Goal: Information Seeking & Learning: Check status

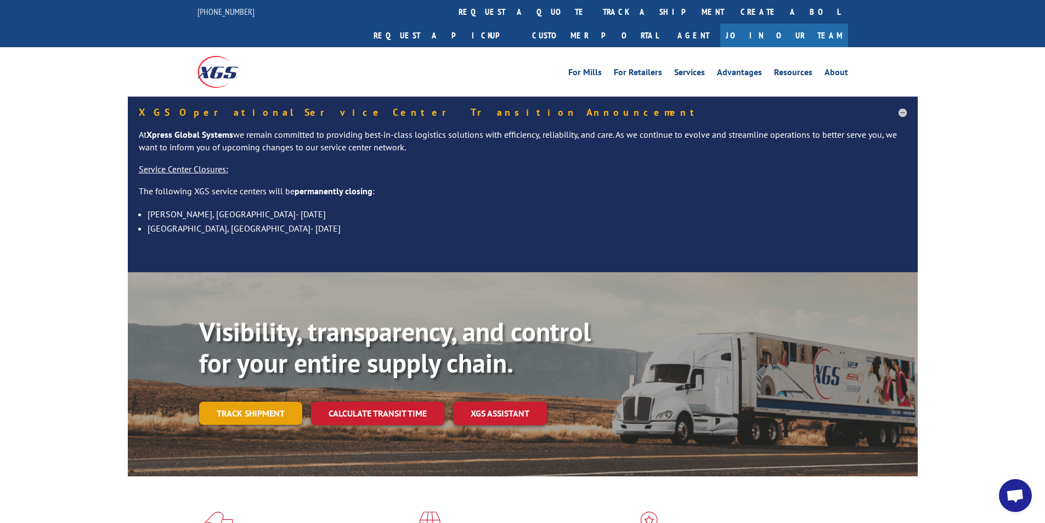
click at [261, 402] on link "Track shipment" at bounding box center [250, 413] width 103 height 23
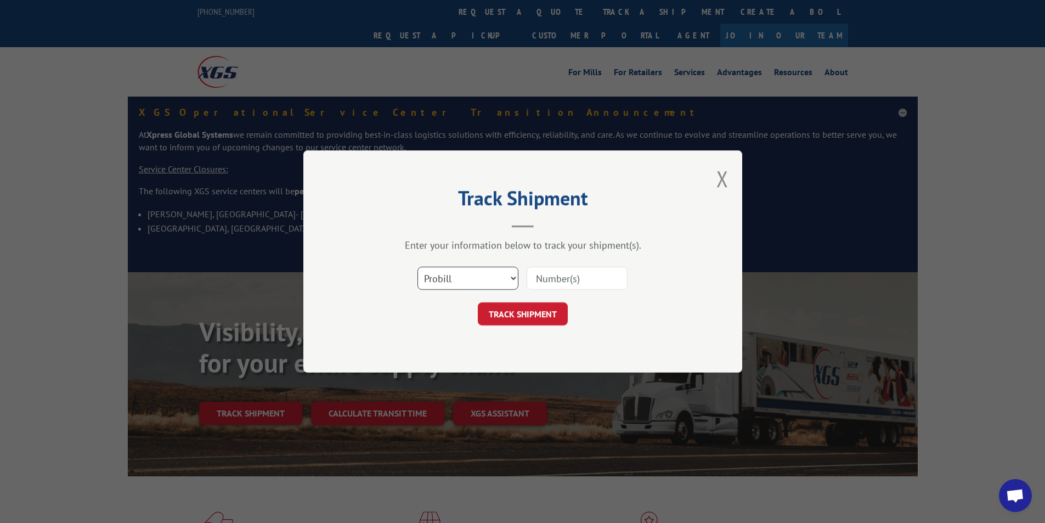
click at [513, 278] on select "Select category... Probill BOL PO" at bounding box center [468, 278] width 101 height 23
select select "bol"
click at [418, 267] on select "Select category... Probill BOL PO" at bounding box center [468, 278] width 101 height 23
click at [565, 283] on input at bounding box center [577, 278] width 101 height 23
type input "6007650"
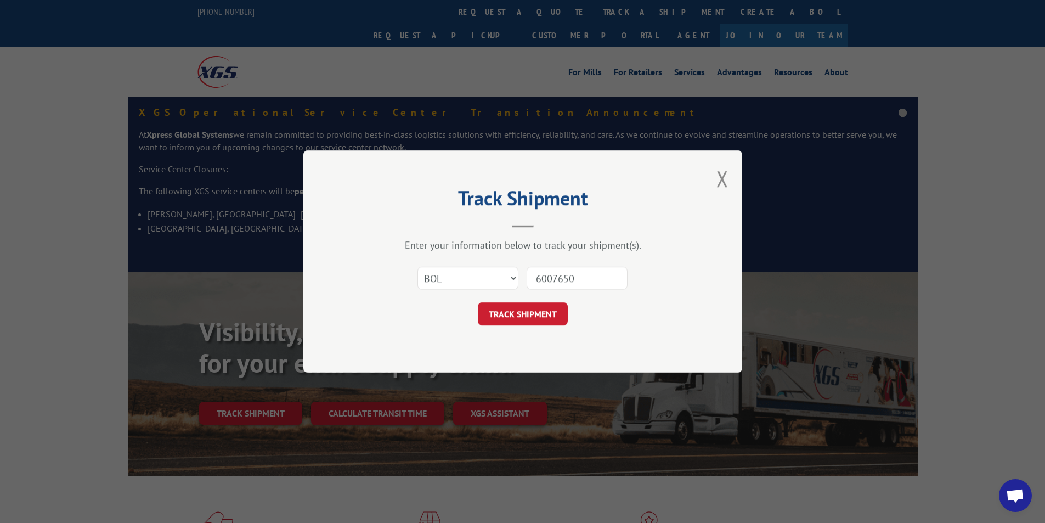
click button "TRACK SHIPMENT" at bounding box center [523, 313] width 90 height 23
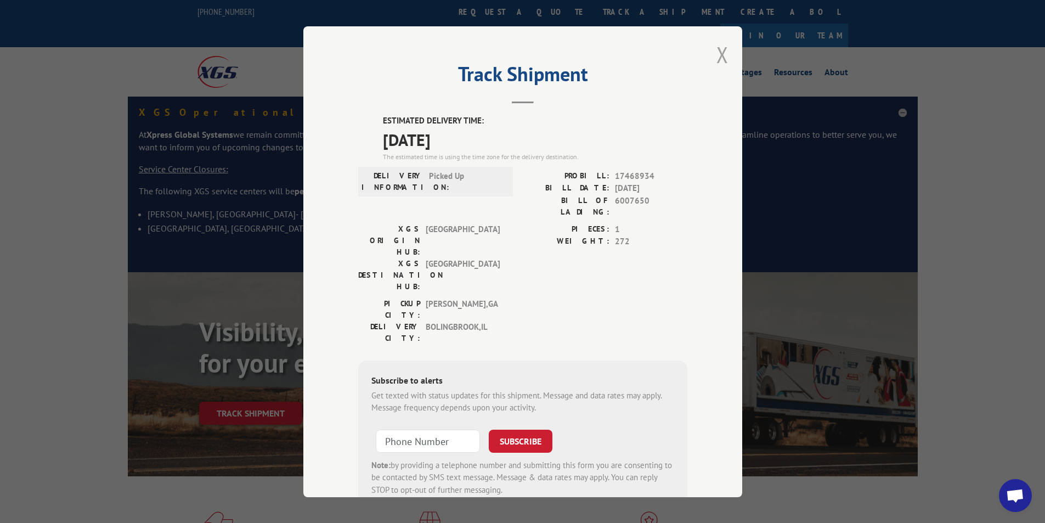
click at [718, 55] on button "Close modal" at bounding box center [723, 54] width 12 height 29
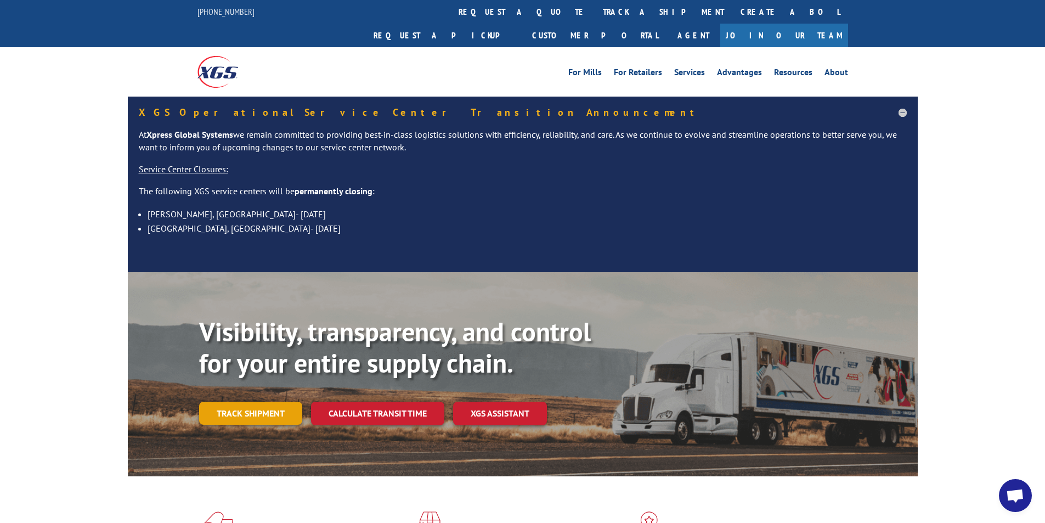
click at [231, 402] on link "Track shipment" at bounding box center [250, 413] width 103 height 23
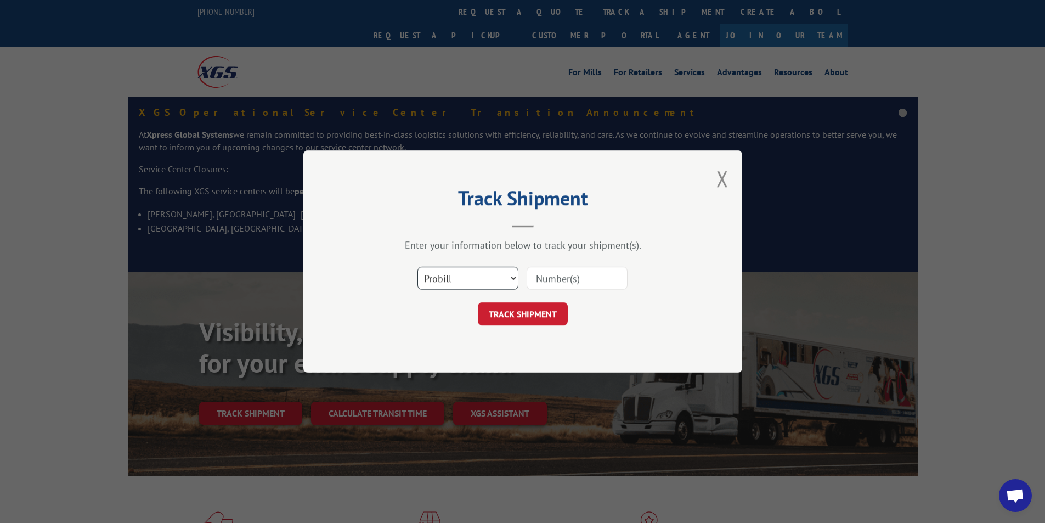
click at [479, 284] on select "Select category... Probill BOL PO" at bounding box center [468, 278] width 101 height 23
select select "bol"
click at [418, 267] on select "Select category... Probill BOL PO" at bounding box center [468, 278] width 101 height 23
click at [592, 277] on input at bounding box center [577, 278] width 101 height 23
type input "5"
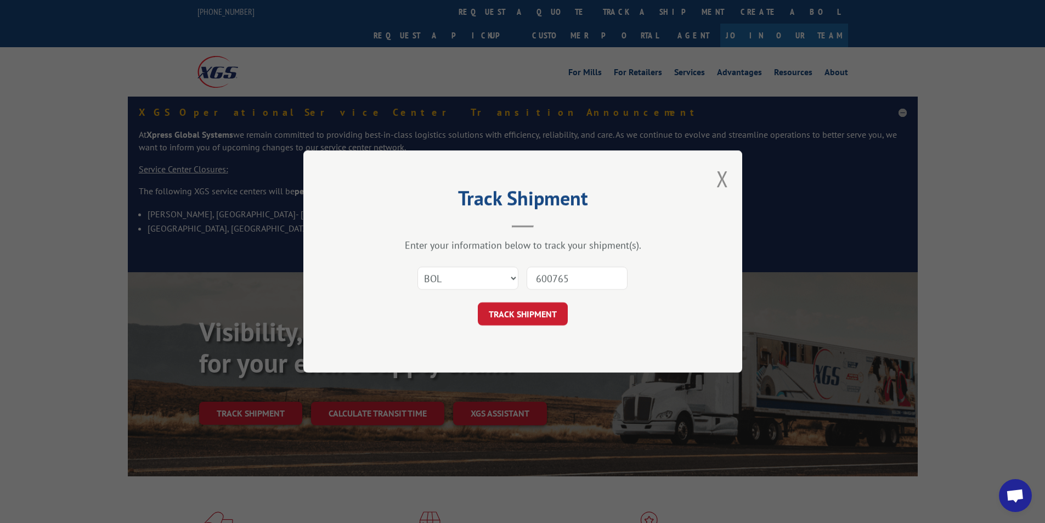
type input "6007650"
click button "TRACK SHIPMENT" at bounding box center [523, 313] width 90 height 23
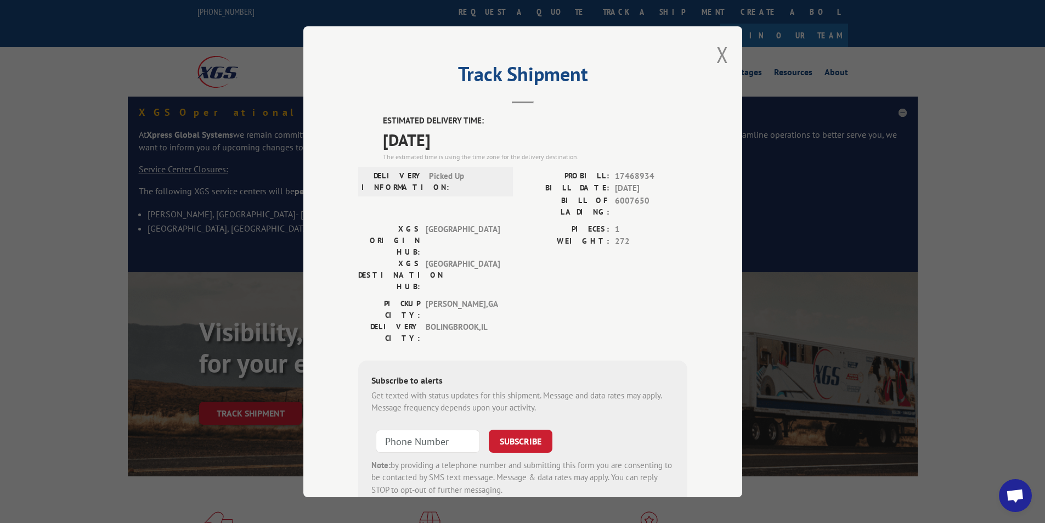
click at [712, 56] on div "Track Shipment ESTIMATED DELIVERY TIME: [DATE] The estimated time is using the …" at bounding box center [522, 261] width 439 height 471
click at [721, 53] on button "Close modal" at bounding box center [723, 54] width 12 height 29
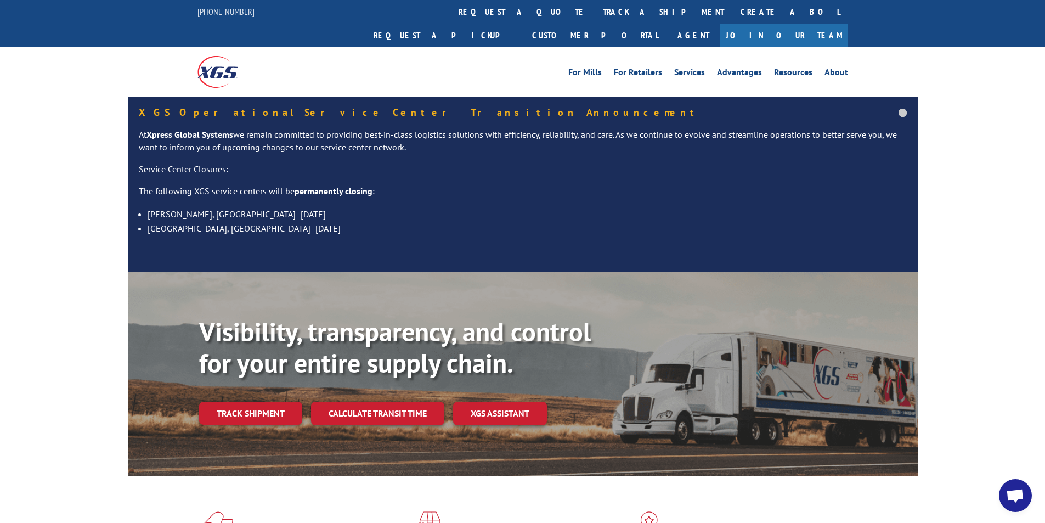
click at [263, 402] on link "Track shipment" at bounding box center [250, 413] width 103 height 23
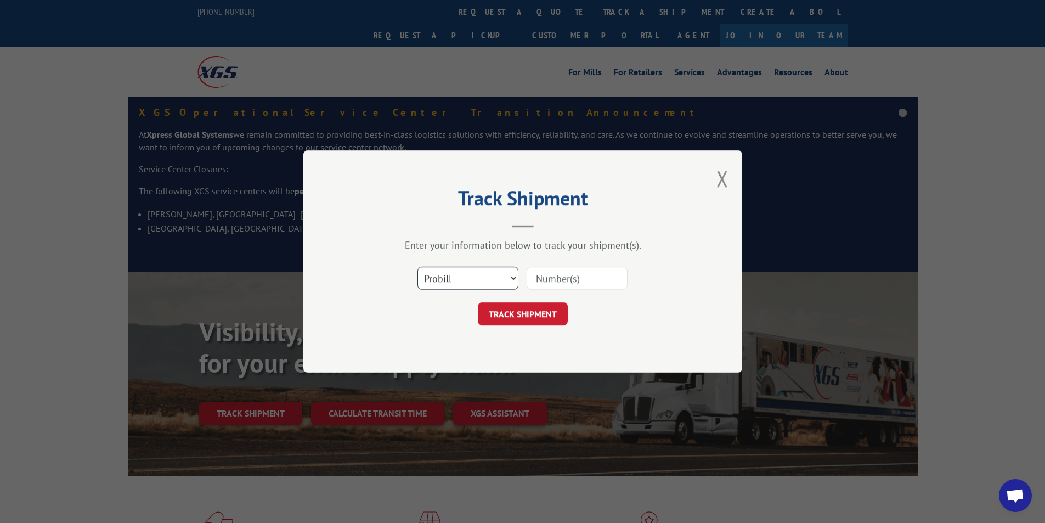
click at [486, 276] on select "Select category... Probill BOL PO" at bounding box center [468, 278] width 101 height 23
select select "bol"
click at [418, 267] on select "Select category... Probill BOL PO" at bounding box center [468, 278] width 101 height 23
click at [543, 278] on input at bounding box center [577, 278] width 101 height 23
type input "5089275"
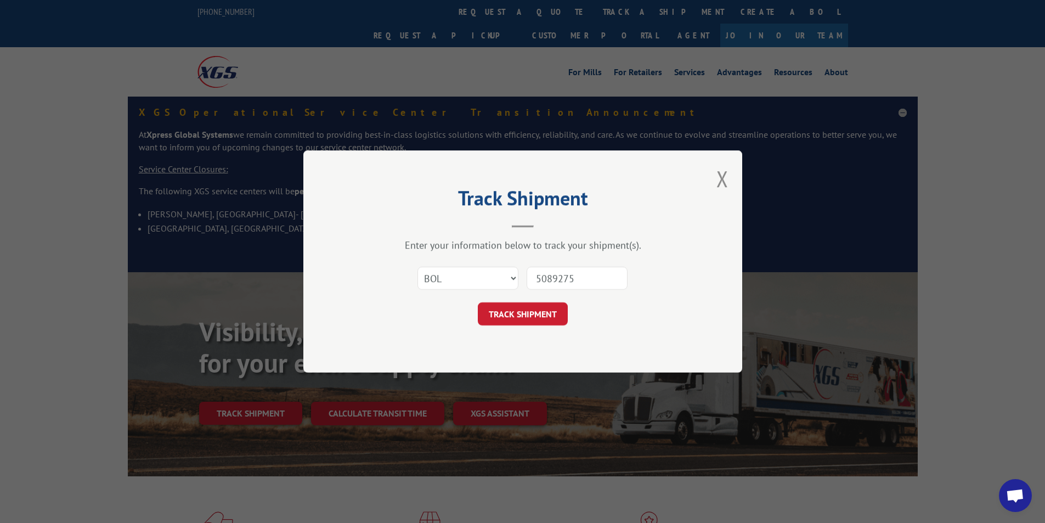
click button "TRACK SHIPMENT" at bounding box center [523, 313] width 90 height 23
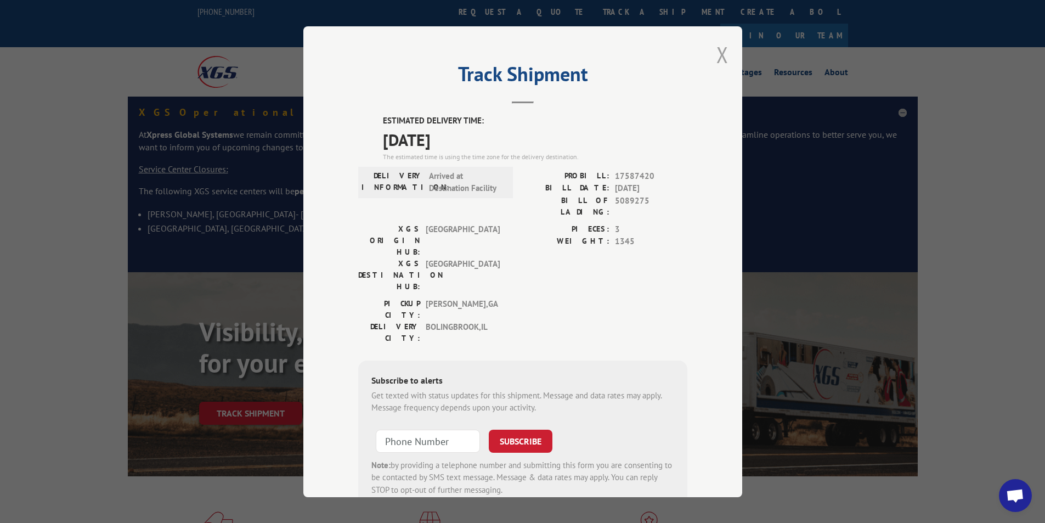
click at [717, 45] on button "Close modal" at bounding box center [723, 54] width 12 height 29
